Goal: Find specific fact: Find specific fact

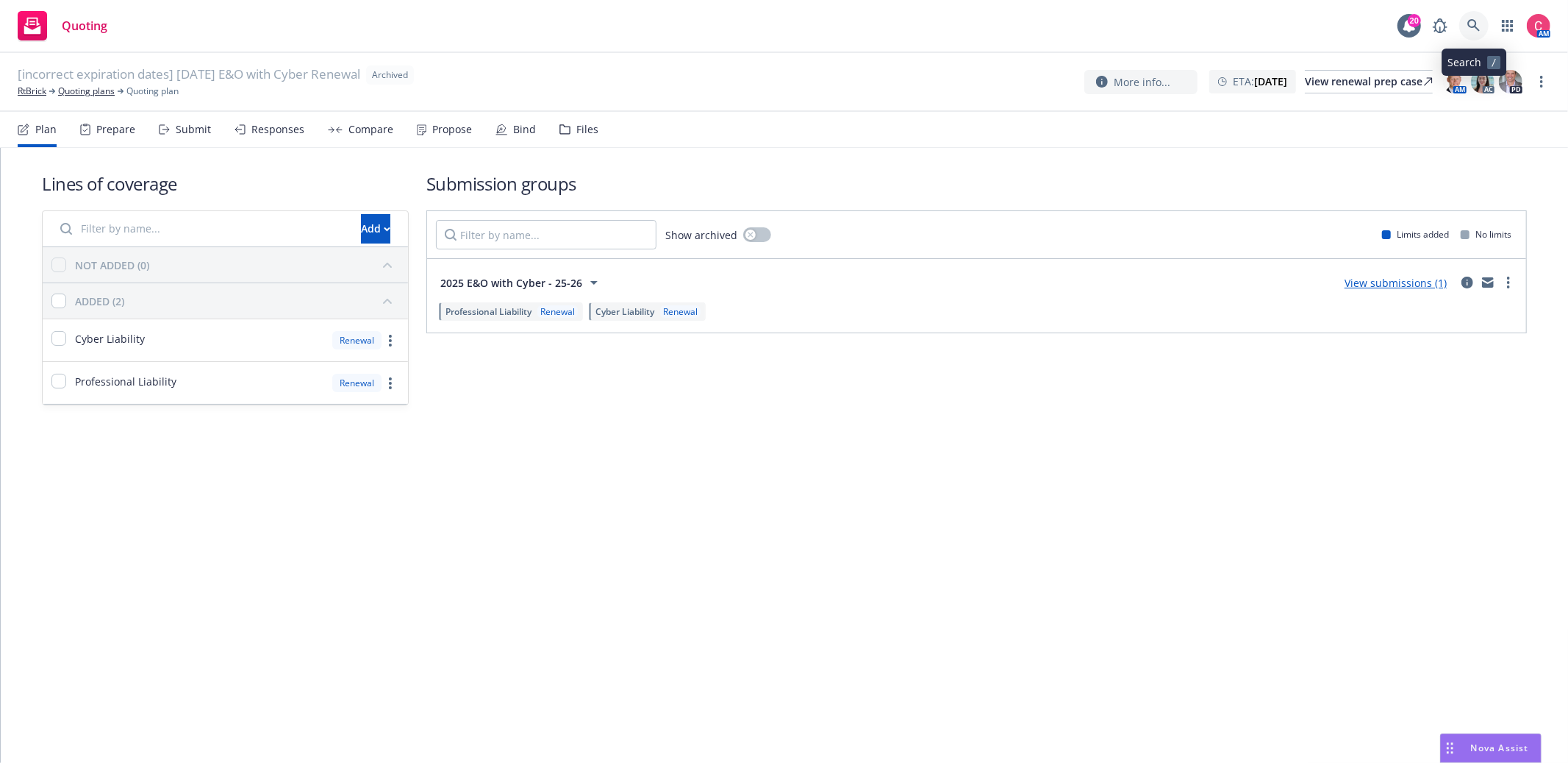
click at [1470, 25] on icon at bounding box center [1474, 25] width 13 height 13
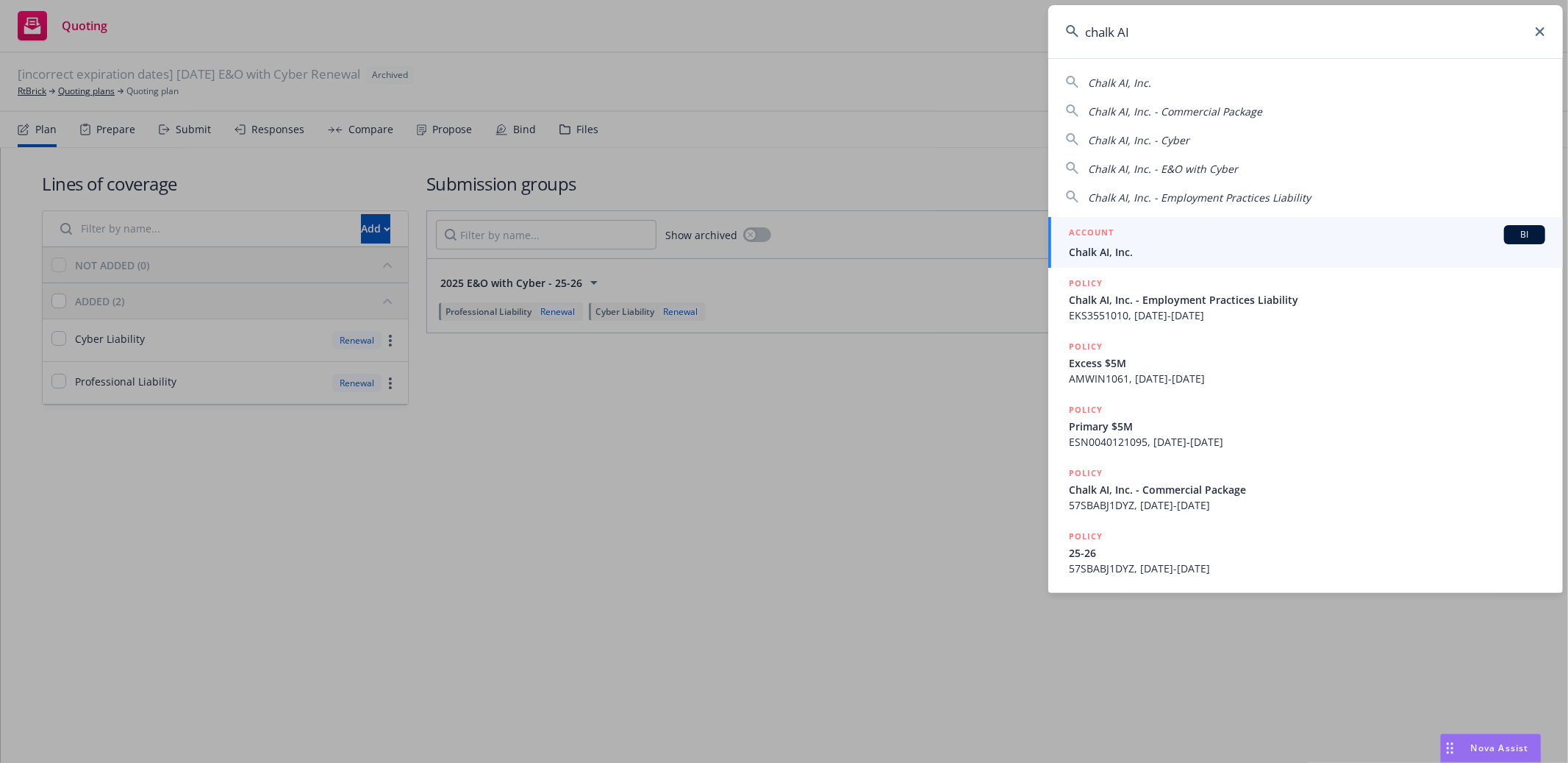
type input "chalk AI"
click at [1440, 239] on div "ACCOUNT BI" at bounding box center [1307, 233] width 477 height 19
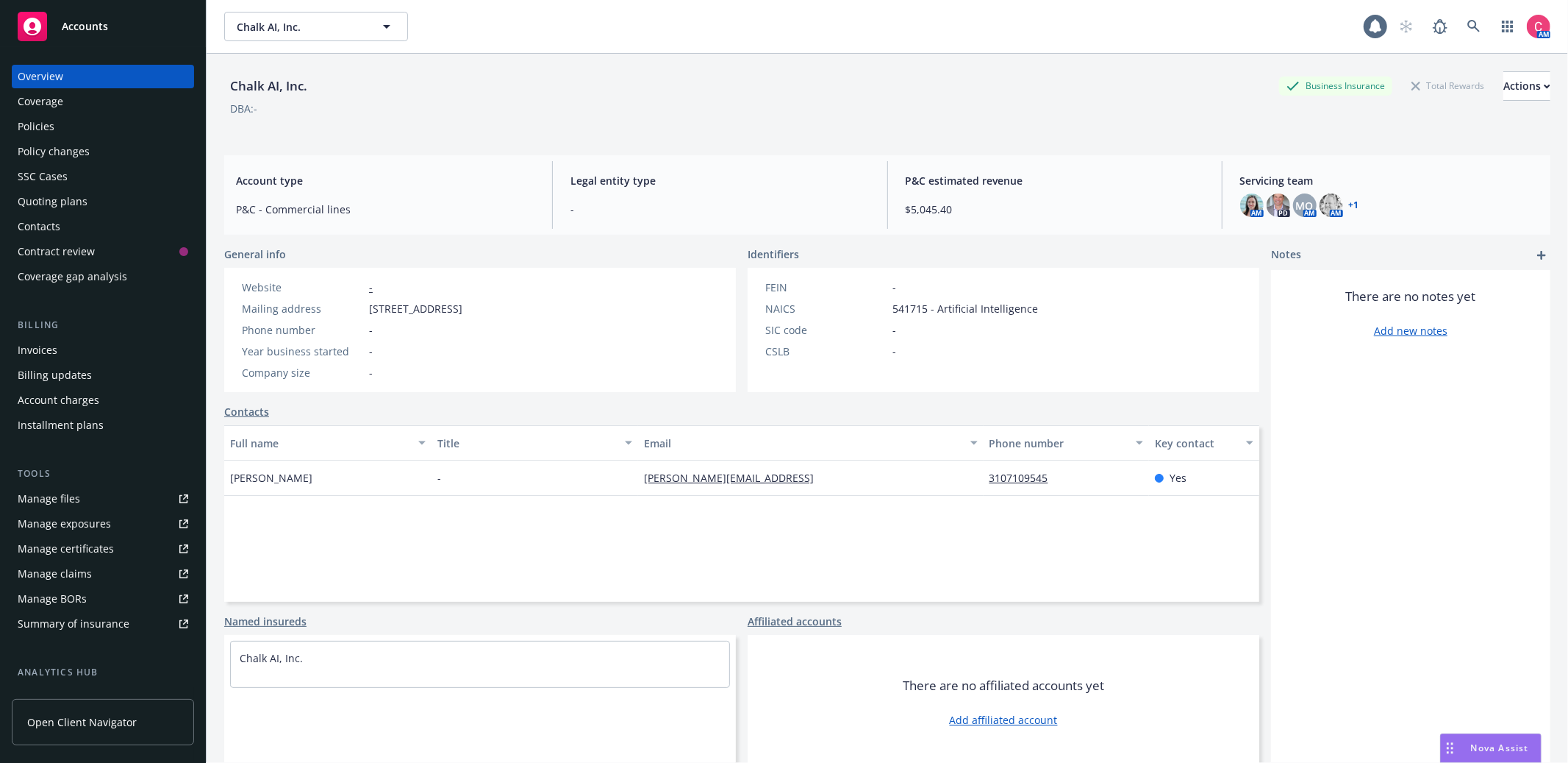
click at [28, 117] on div "Policies" at bounding box center [35, 127] width 36 height 24
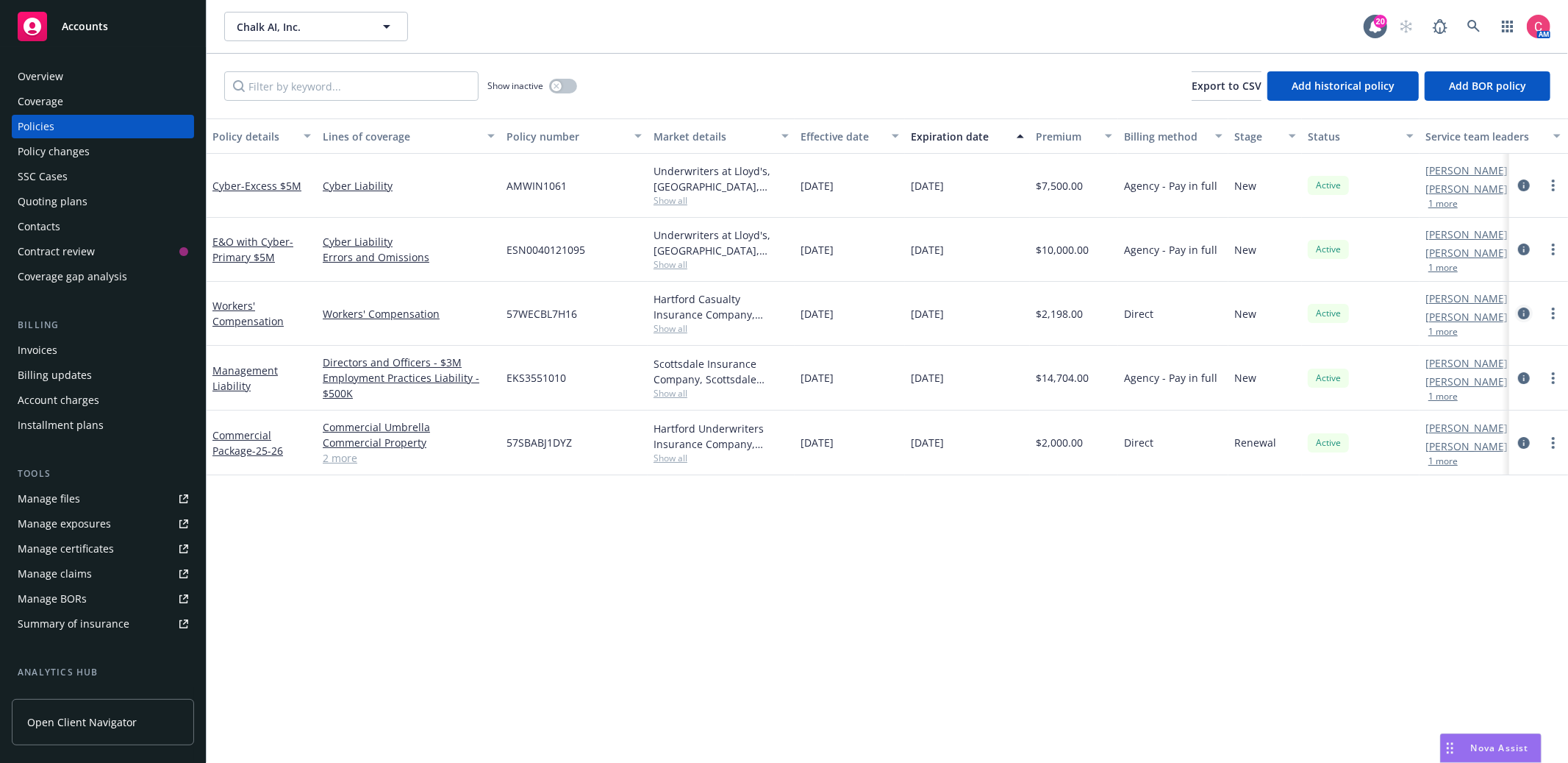
click at [1531, 315] on link "circleInformation" at bounding box center [1524, 313] width 18 height 18
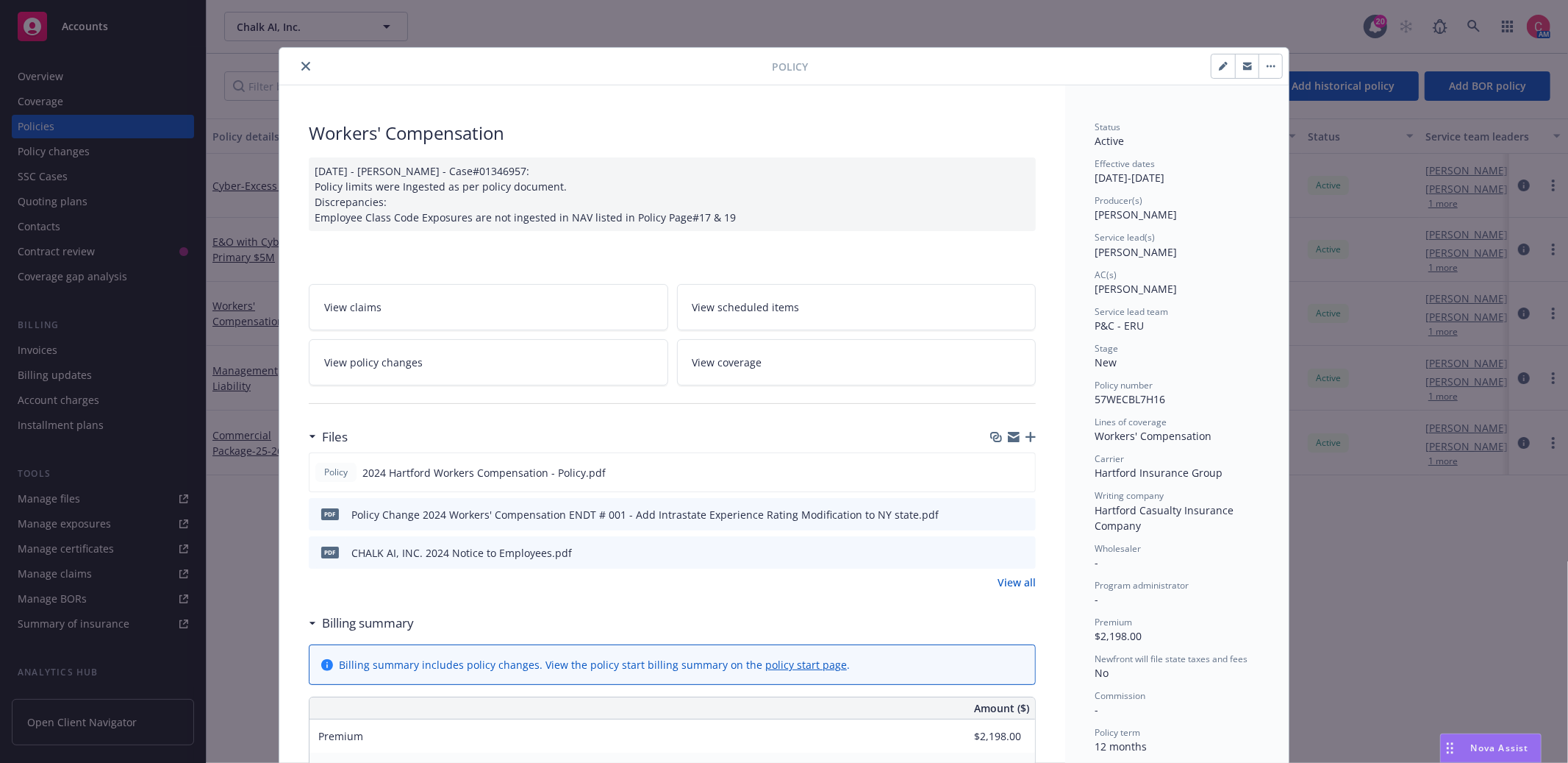
click at [310, 66] on icon "close" at bounding box center [305, 66] width 9 height 9
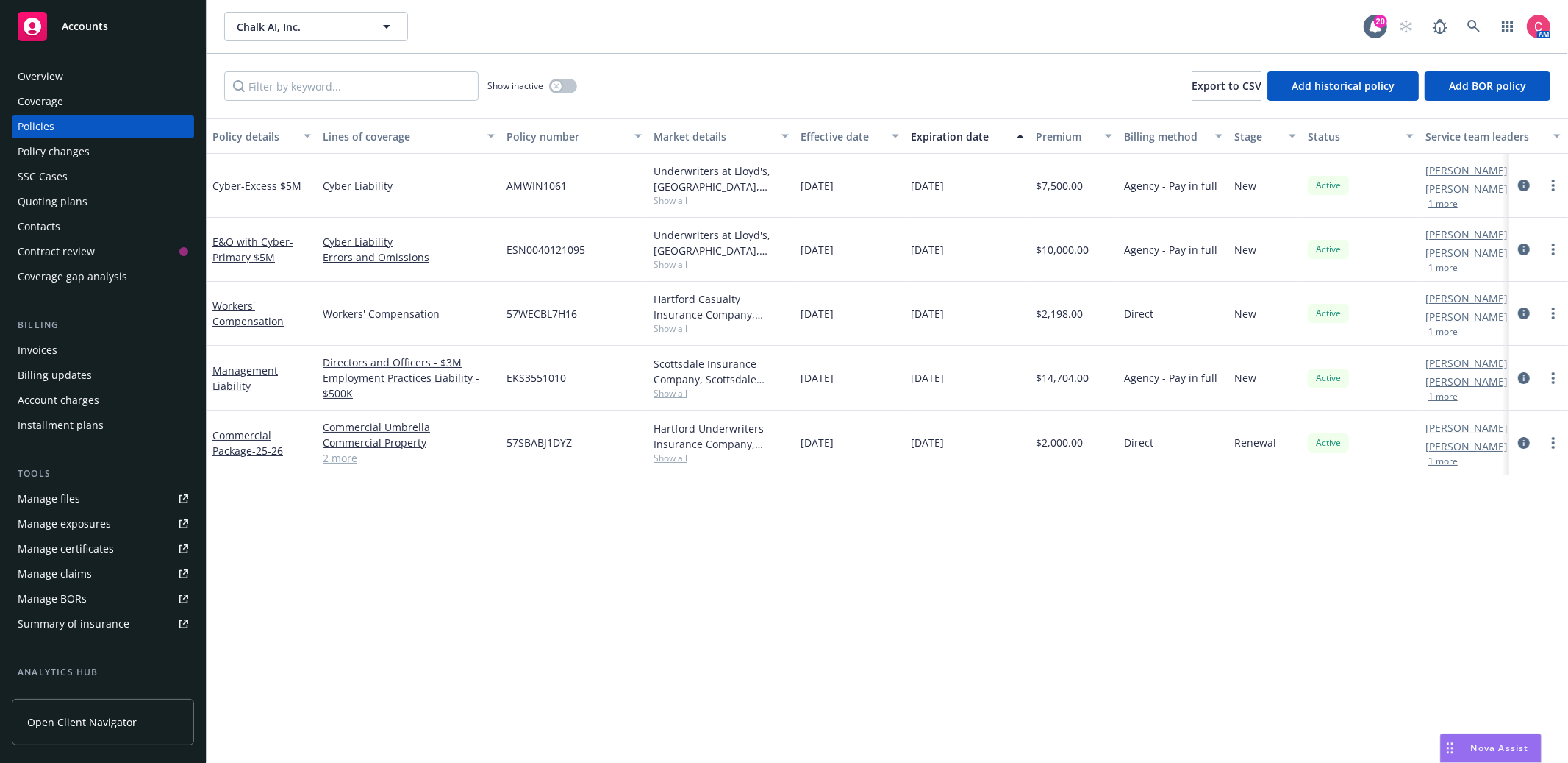
click at [131, 210] on div "Quoting plans" at bounding box center [103, 201] width 171 height 24
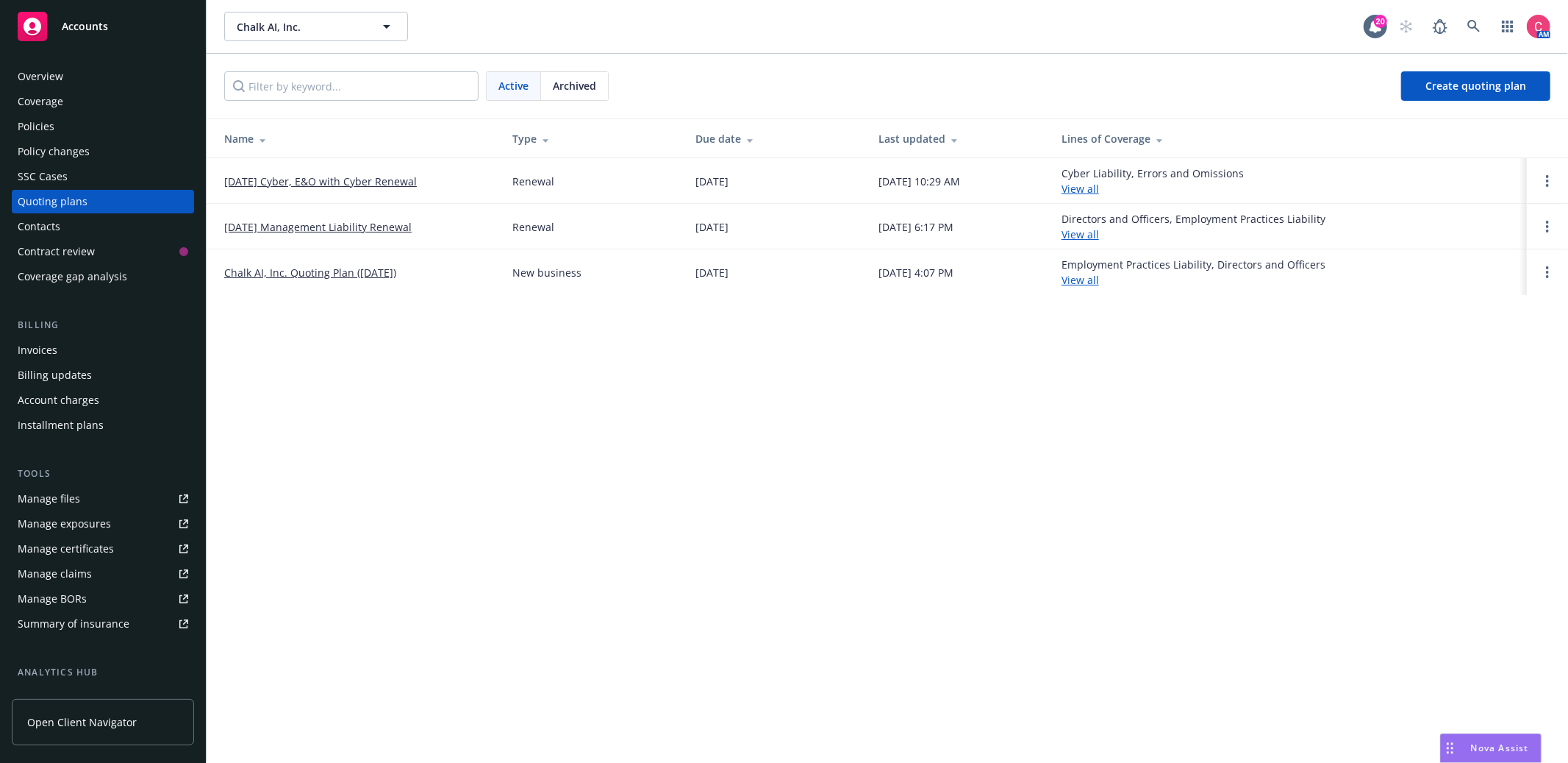
click at [72, 139] on div "Policy changes" at bounding box center [53, 151] width 72 height 24
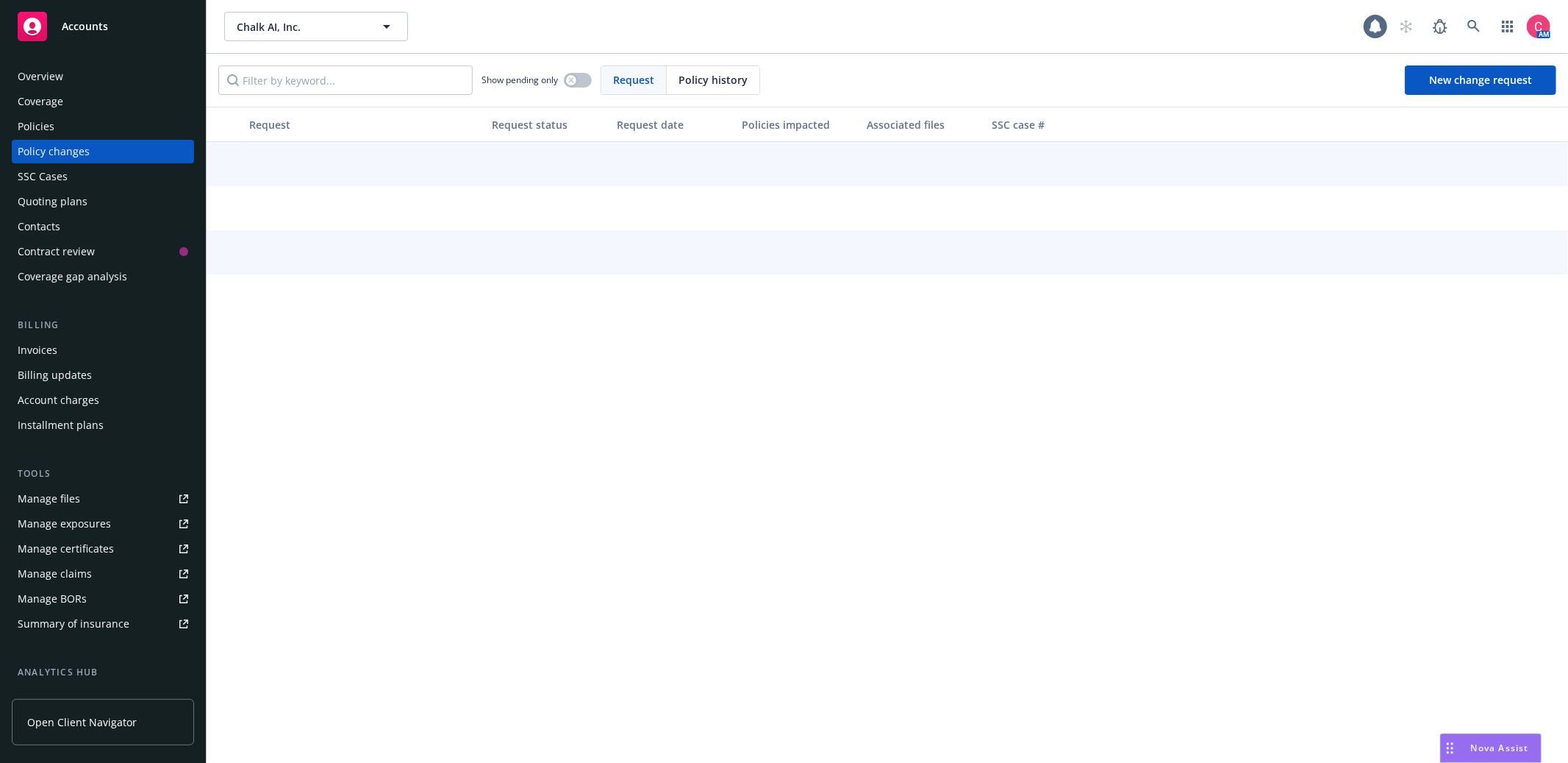
click at [72, 128] on div "Policies" at bounding box center [103, 127] width 171 height 24
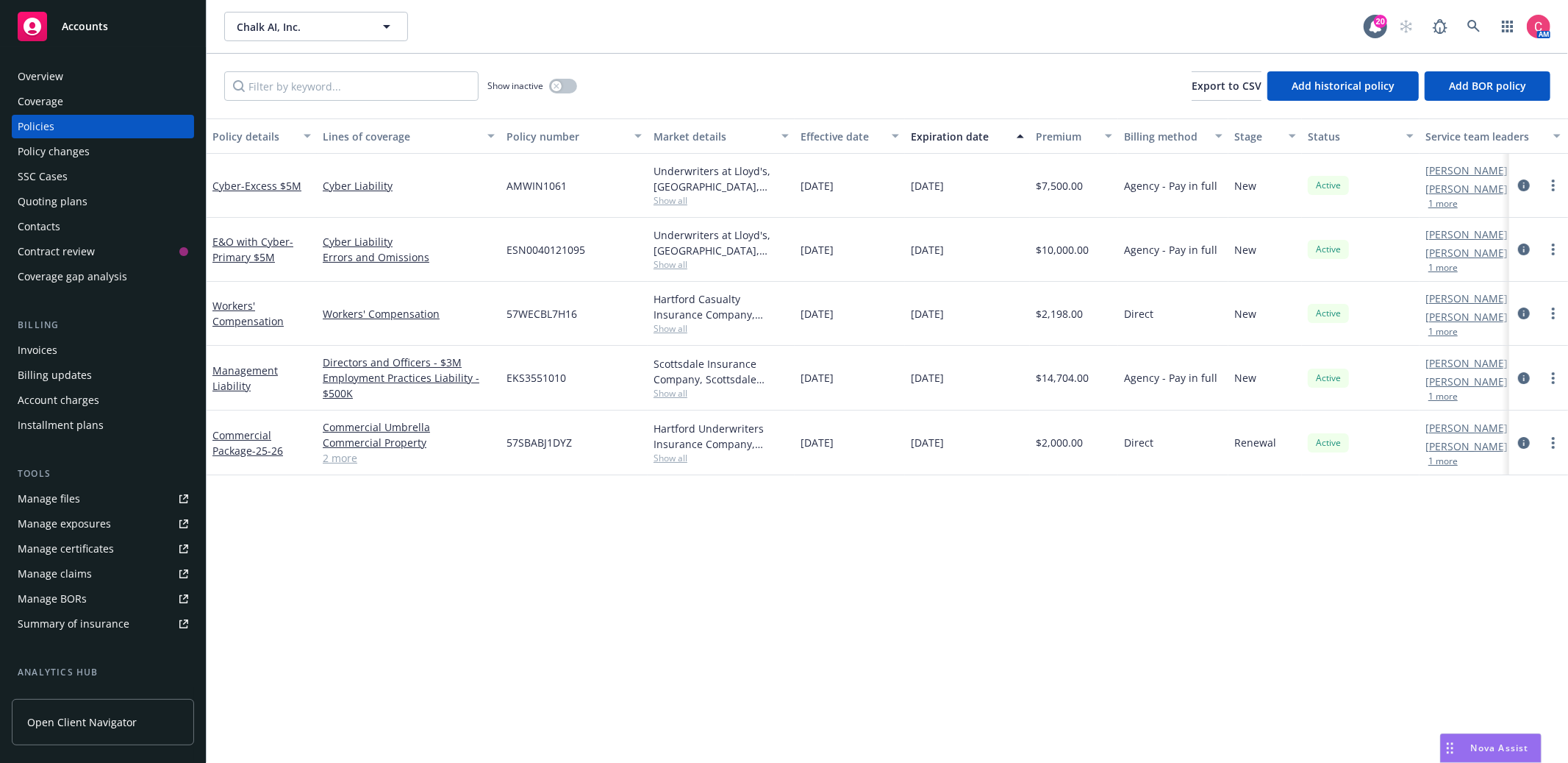
click at [539, 309] on span "57WECBL7H16" at bounding box center [542, 314] width 71 height 16
click at [538, 309] on span "57WECBL7H16" at bounding box center [542, 314] width 71 height 16
copy span "57WECBL7H16"
